Goal: Find contact information: Find contact information

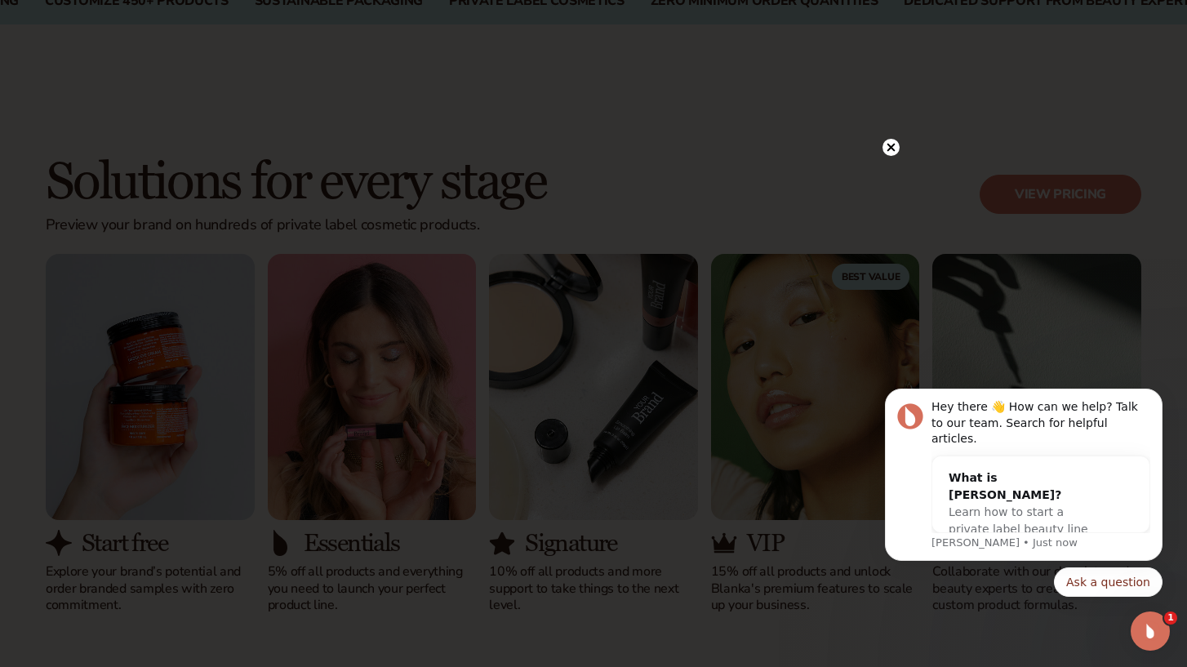
click at [889, 146] on icon at bounding box center [891, 148] width 8 height 8
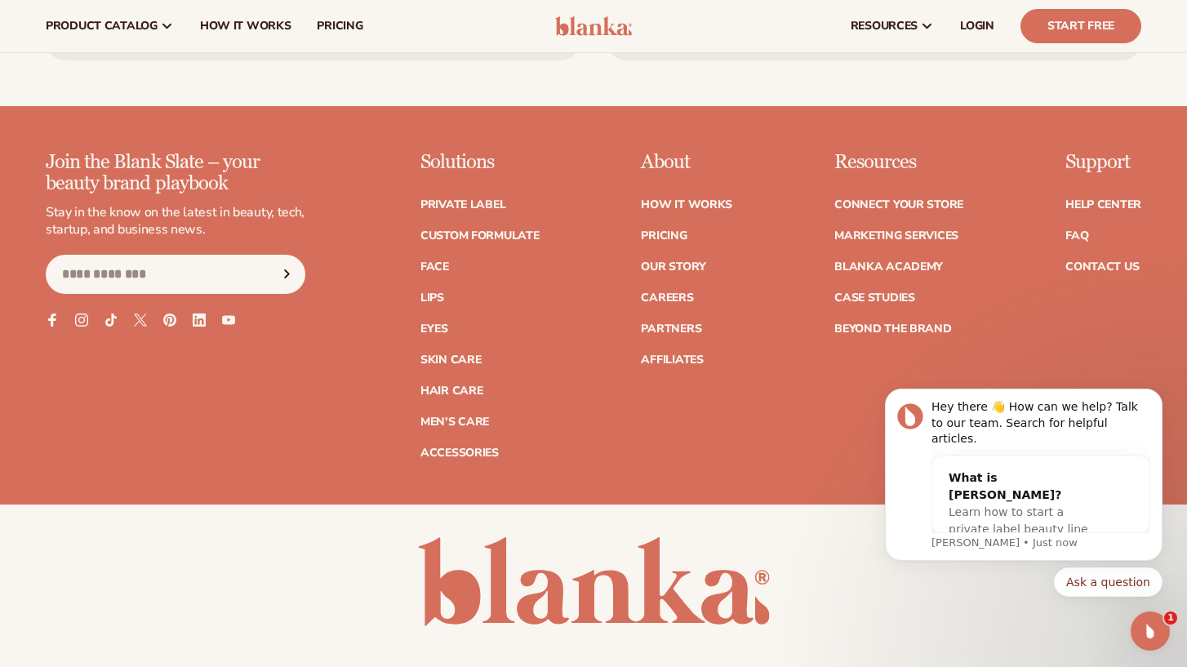
scroll to position [6437, 0]
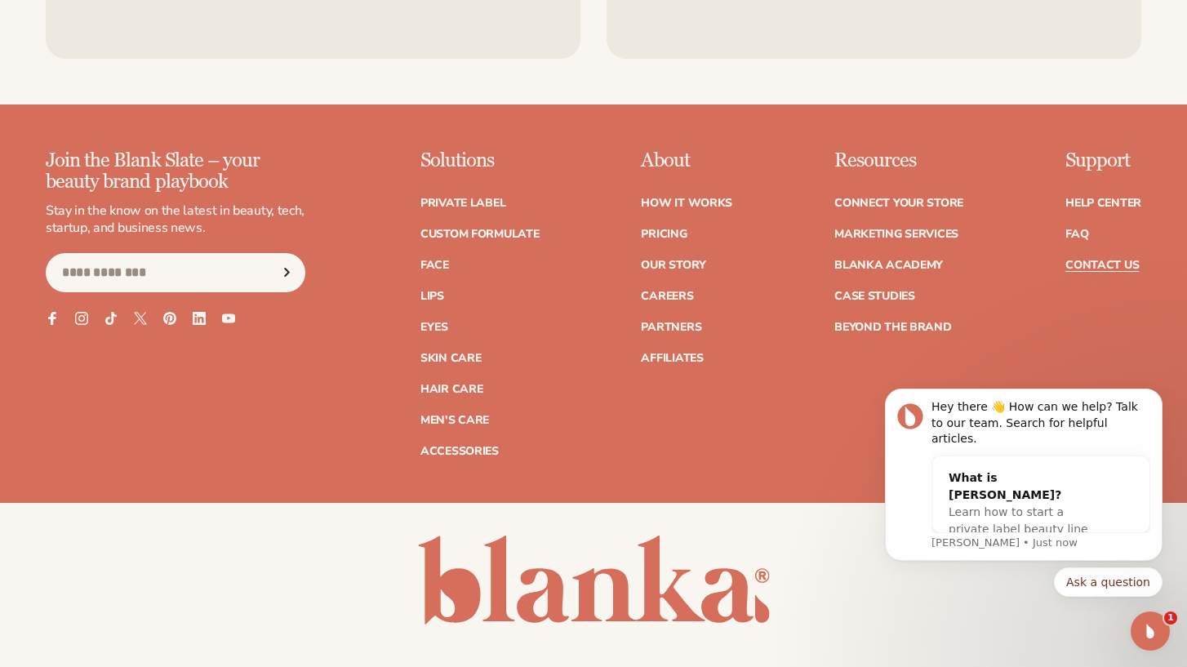
click at [1081, 260] on link "Contact Us" at bounding box center [1101, 265] width 73 height 11
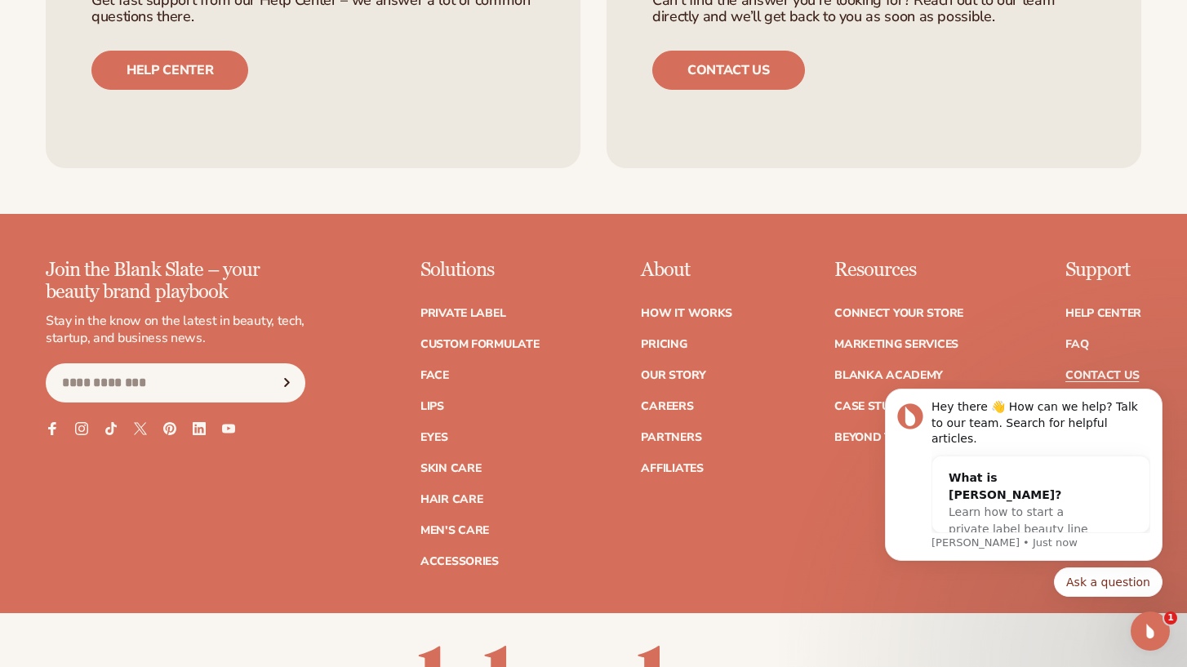
scroll to position [1281, 0]
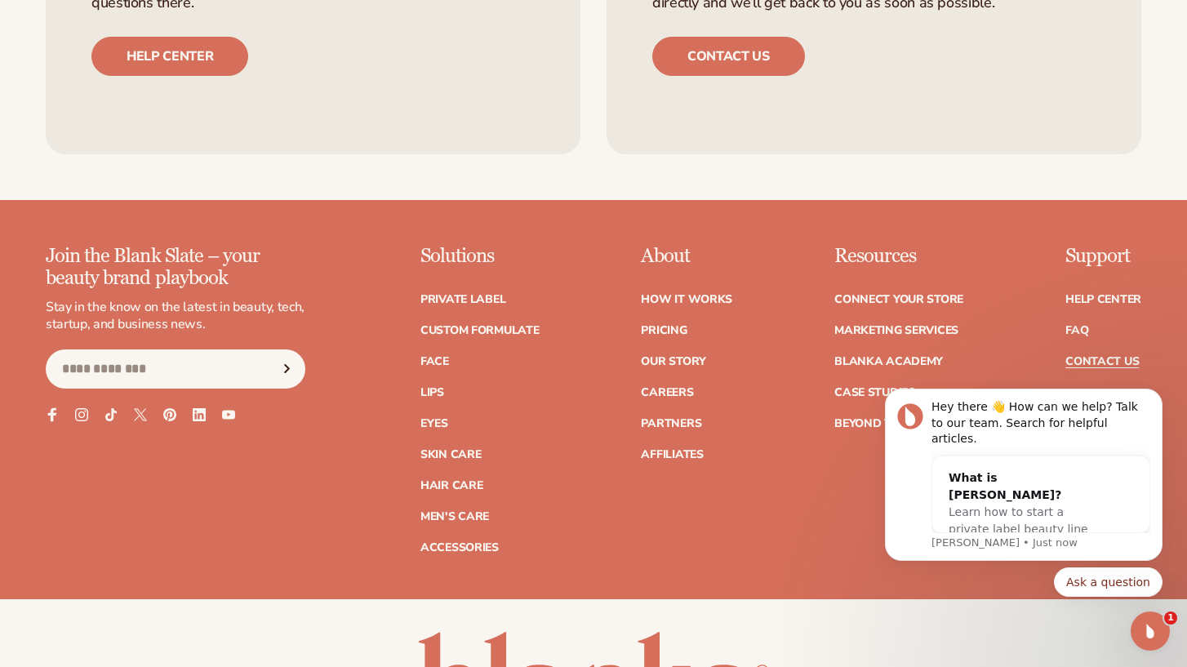
click at [51, 416] on icon at bounding box center [52, 414] width 9 height 14
